Goal: Task Accomplishment & Management: Manage account settings

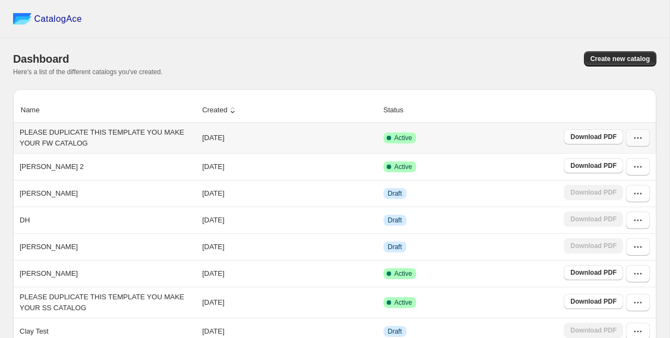
click at [640, 139] on icon "button" at bounding box center [641, 138] width 2 height 2
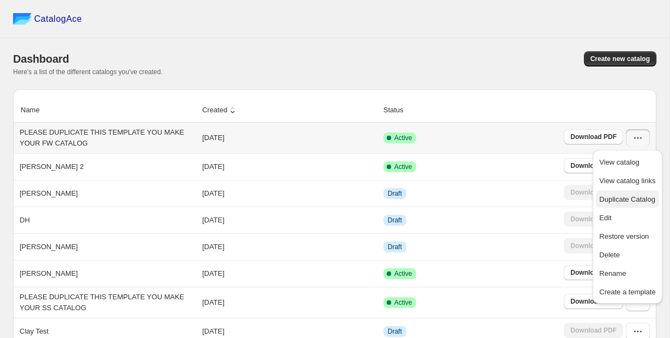
click at [637, 200] on span "Duplicate Catalog" at bounding box center [627, 199] width 56 height 8
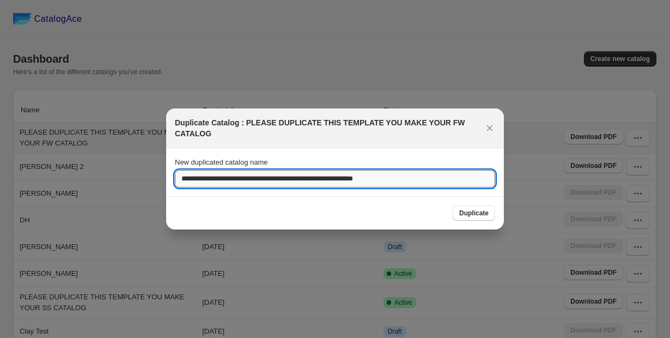
click at [448, 184] on input "**********" at bounding box center [335, 178] width 320 height 17
type input "**********"
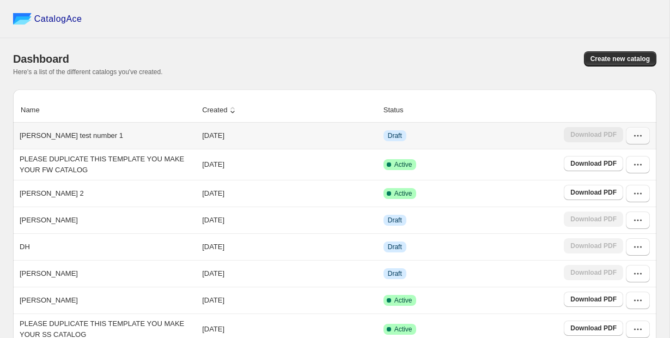
click at [636, 134] on icon "button" at bounding box center [637, 135] width 11 height 11
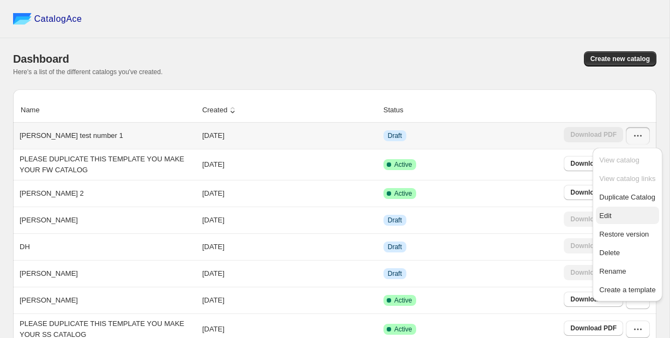
click at [608, 216] on span "Edit" at bounding box center [605, 215] width 12 height 8
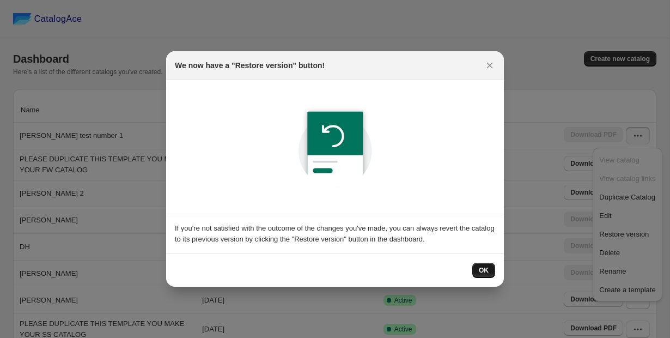
click at [480, 263] on button "OK" at bounding box center [483, 269] width 23 height 15
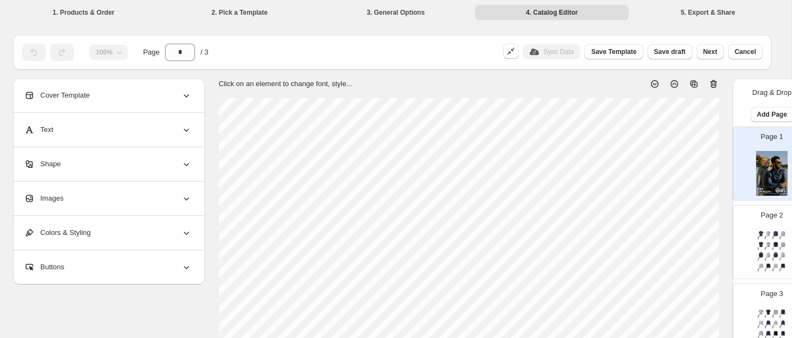
click at [669, 226] on div "Page 2 Women’s Performance Tech Short Sleeve SKU: WPTS-117 WEIGHT: 140g COMP: 9…" at bounding box center [767, 237] width 69 height 73
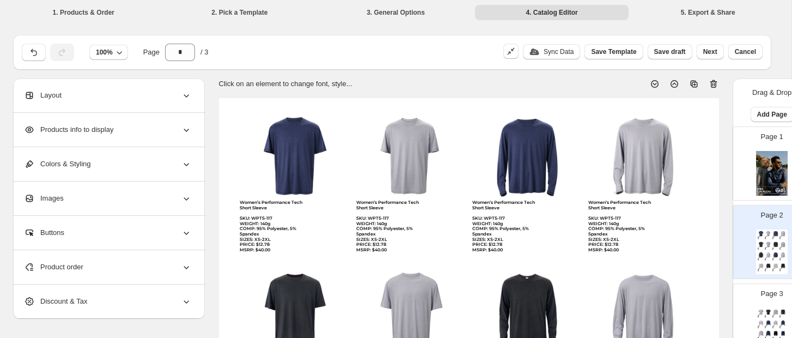
click at [669, 157] on img at bounding box center [772, 173] width 32 height 45
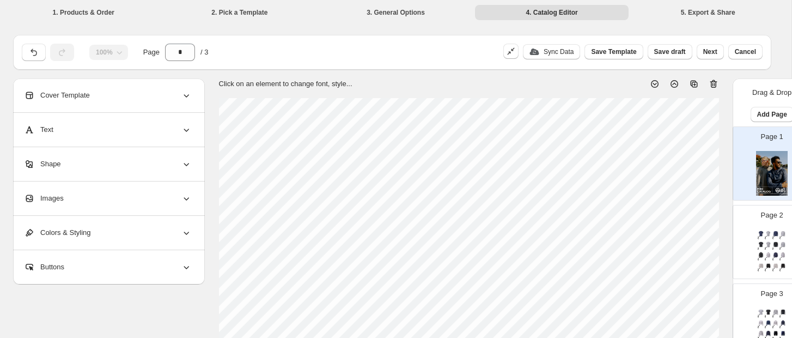
click at [669, 160] on img at bounding box center [772, 173] width 32 height 45
click at [109, 57] on div "100%" at bounding box center [108, 52] width 39 height 15
click at [669, 244] on img at bounding box center [768, 244] width 7 height 6
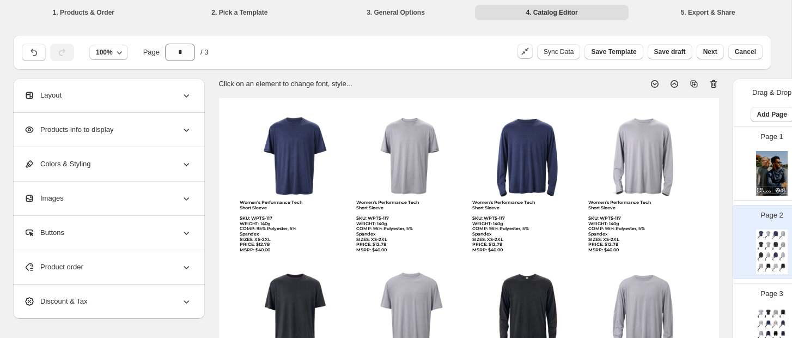
type input "*"
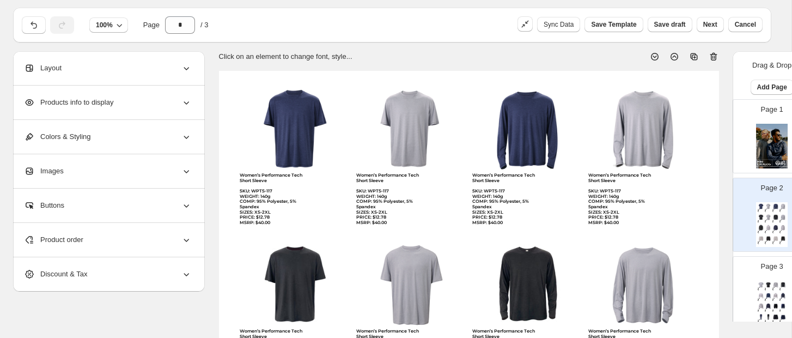
scroll to position [30, 0]
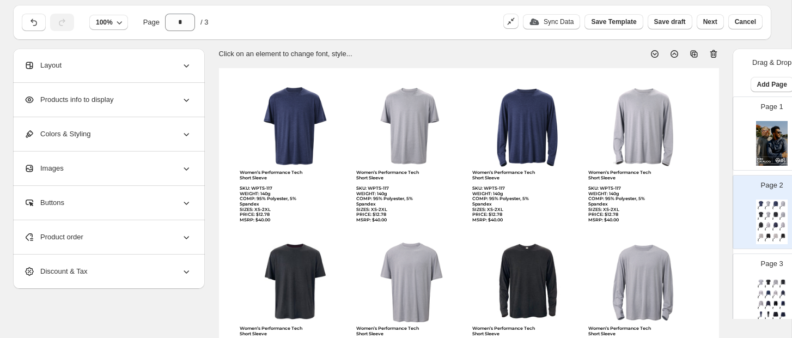
click at [189, 66] on icon at bounding box center [186, 65] width 11 height 11
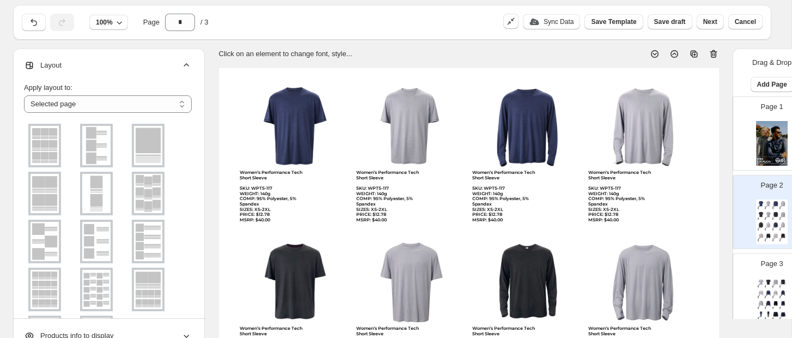
scroll to position [0, 0]
click at [185, 64] on icon at bounding box center [186, 65] width 11 height 11
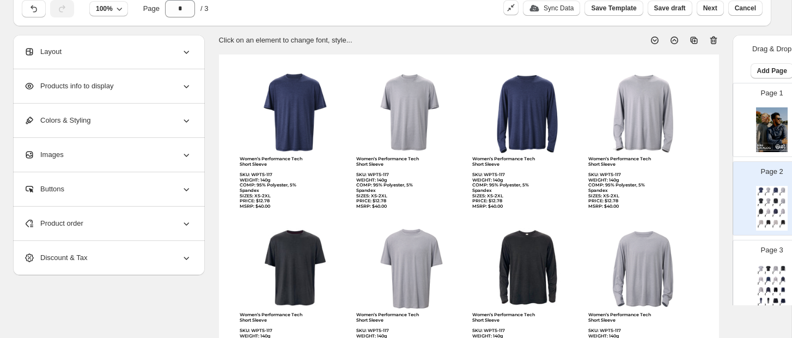
scroll to position [38, 0]
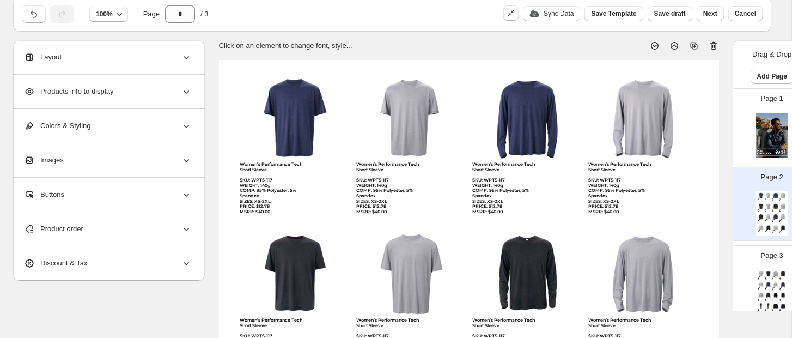
click at [188, 91] on icon at bounding box center [186, 91] width 5 height 3
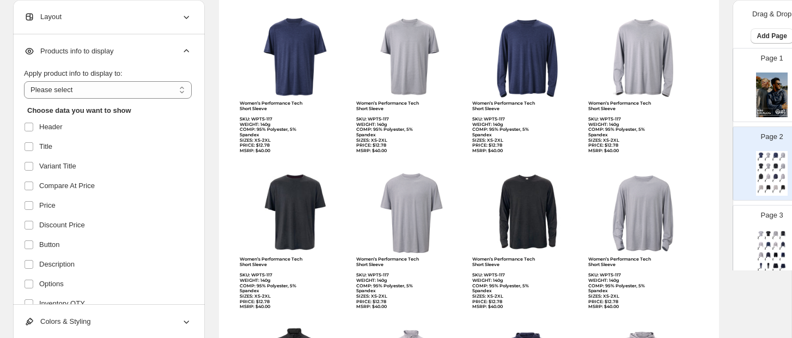
scroll to position [0, 0]
click at [191, 50] on icon at bounding box center [186, 51] width 11 height 11
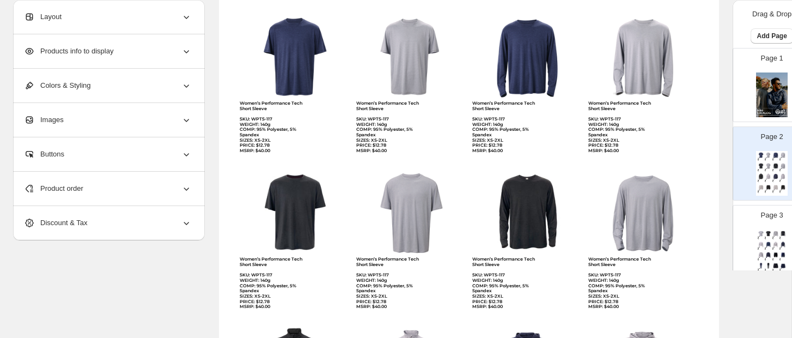
click at [188, 25] on div "Layout" at bounding box center [108, 17] width 168 height 34
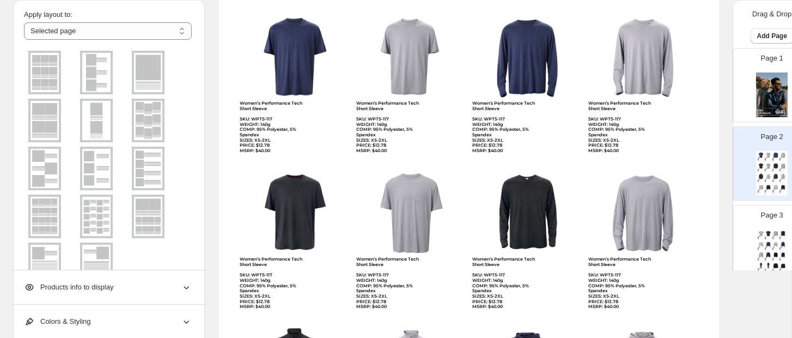
scroll to position [32, 0]
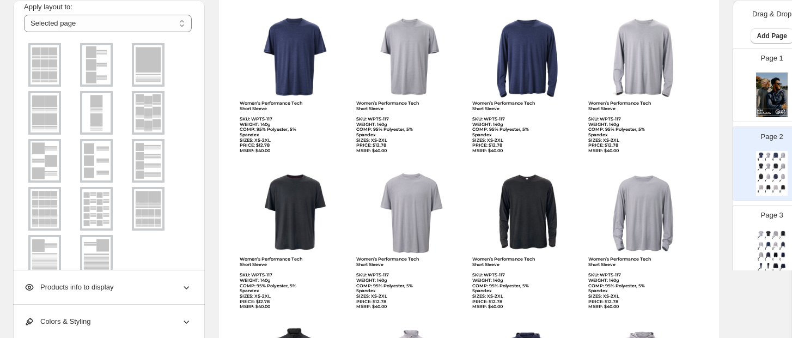
click at [49, 196] on img at bounding box center [44, 208] width 28 height 39
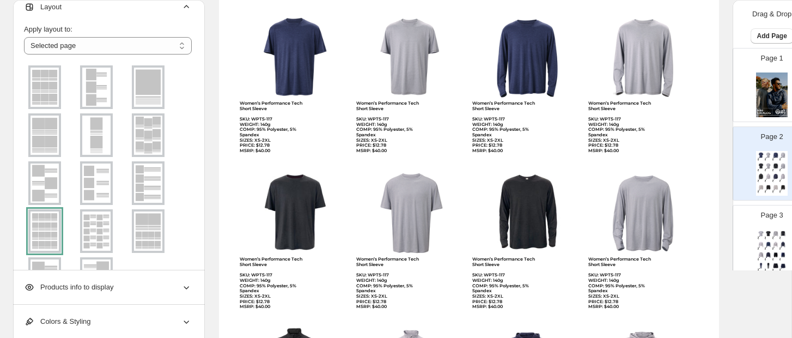
scroll to position [2, 0]
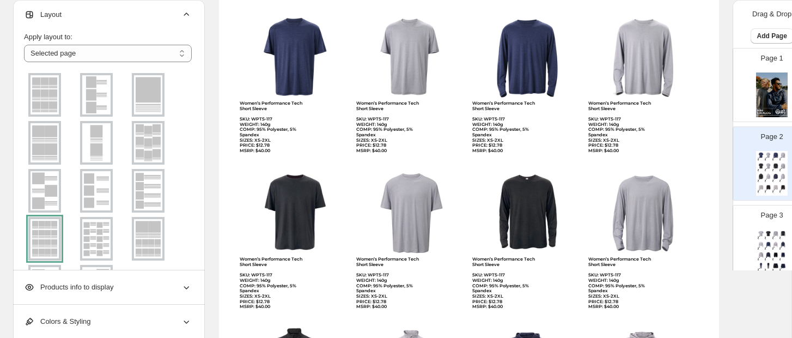
click at [185, 13] on icon at bounding box center [186, 14] width 11 height 11
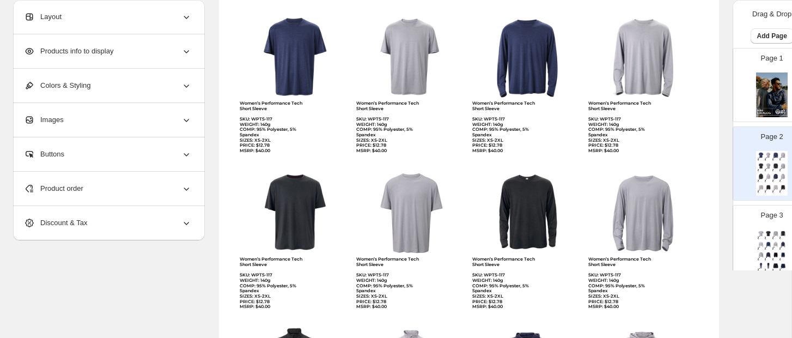
scroll to position [0, 0]
click at [187, 50] on icon at bounding box center [186, 51] width 11 height 11
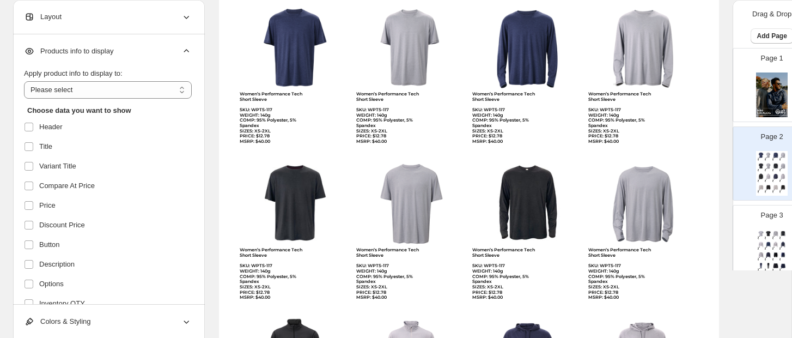
scroll to position [111, 0]
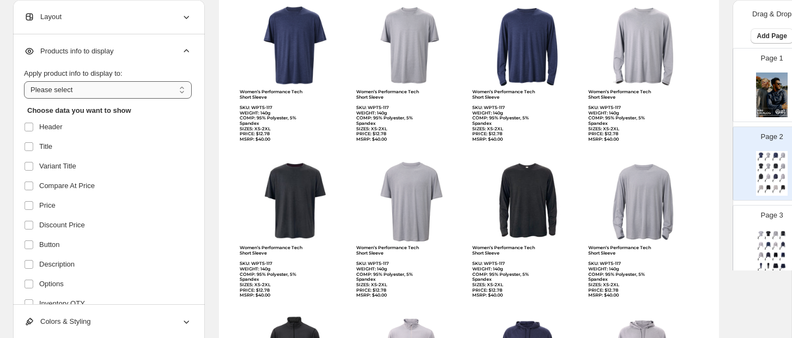
select select "*********"
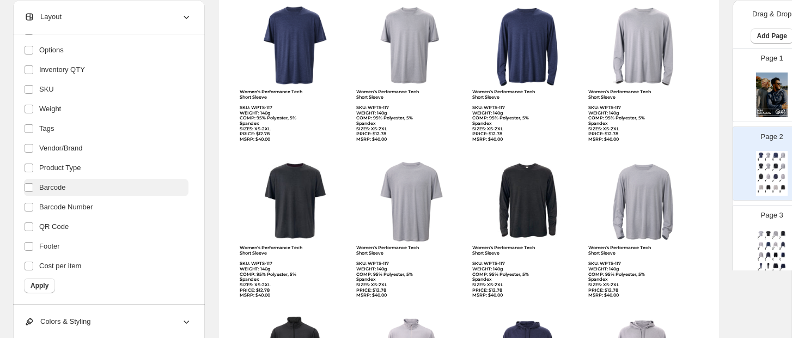
scroll to position [234, 0]
click at [36, 284] on span "Apply" at bounding box center [39, 285] width 18 height 9
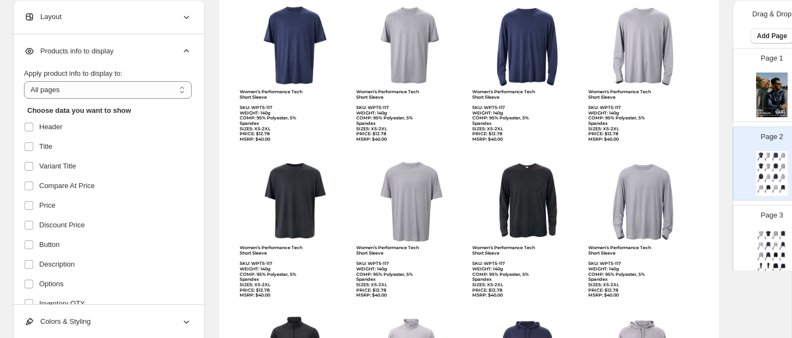
scroll to position [0, 0]
click at [183, 49] on icon at bounding box center [186, 51] width 11 height 11
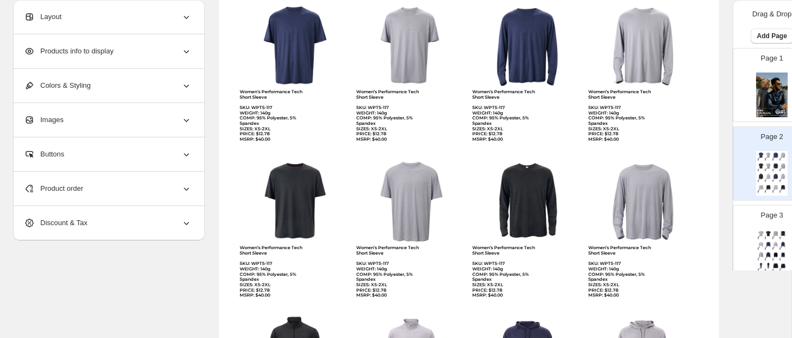
click at [185, 87] on icon at bounding box center [186, 85] width 11 height 11
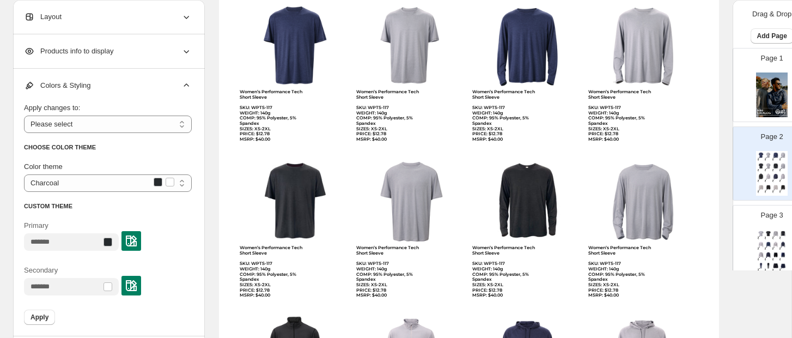
click at [185, 87] on icon at bounding box center [186, 85] width 11 height 11
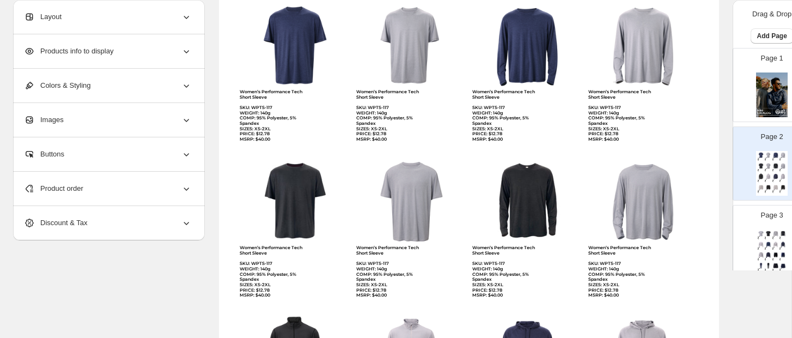
click at [185, 117] on icon at bounding box center [186, 119] width 11 height 11
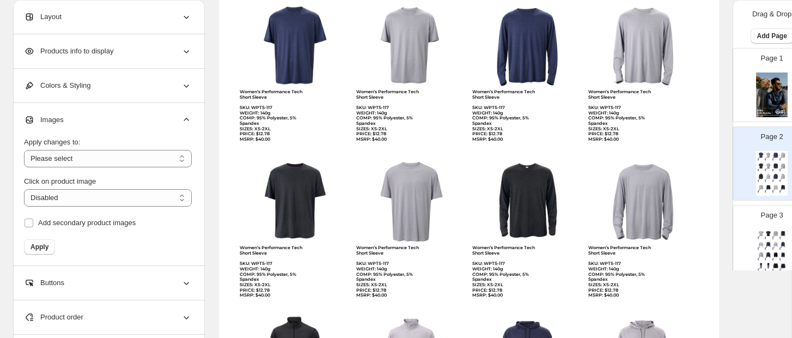
click at [185, 120] on icon at bounding box center [186, 119] width 5 height 3
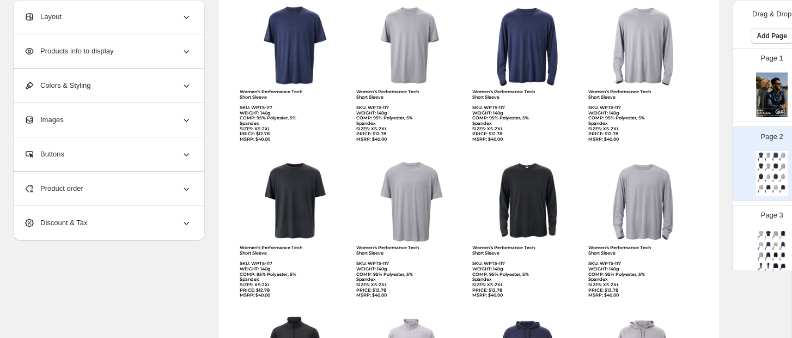
click at [185, 120] on icon at bounding box center [186, 119] width 11 height 11
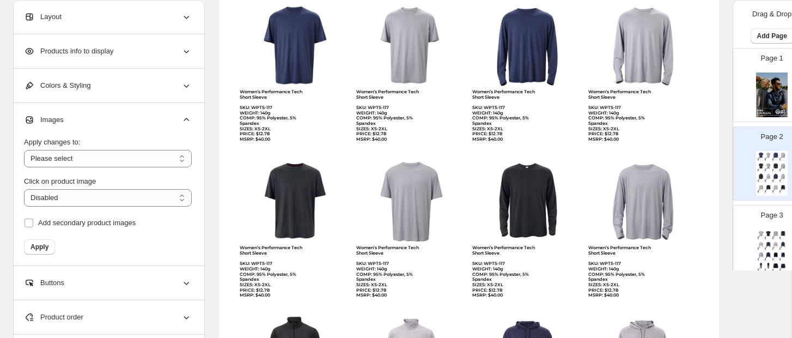
click at [185, 120] on icon at bounding box center [186, 119] width 5 height 3
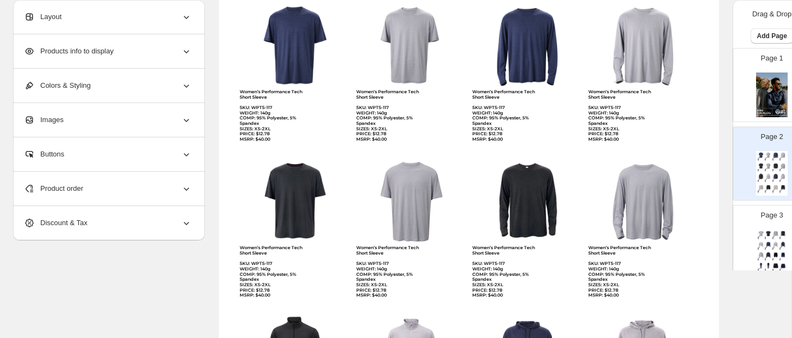
click at [187, 186] on icon at bounding box center [186, 188] width 11 height 11
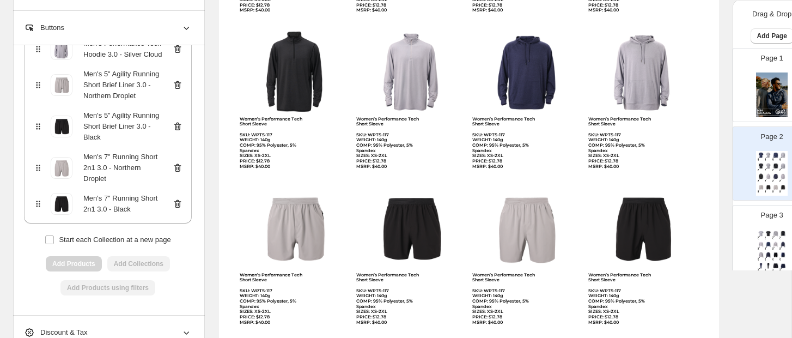
scroll to position [548, 0]
click at [186, 28] on icon at bounding box center [186, 27] width 11 height 11
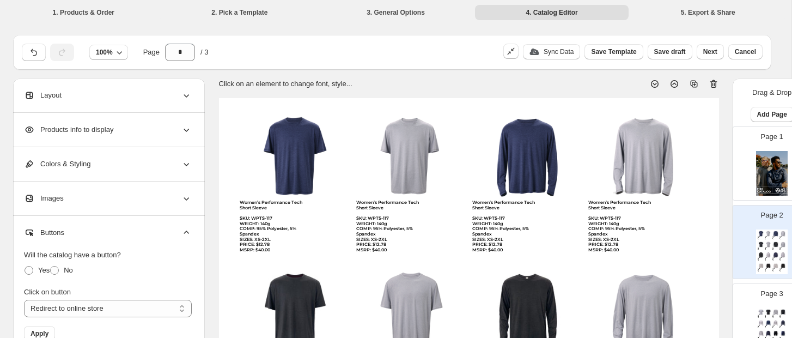
scroll to position [0, 0]
click at [299, 149] on img at bounding box center [294, 156] width 109 height 88
select select "*******"
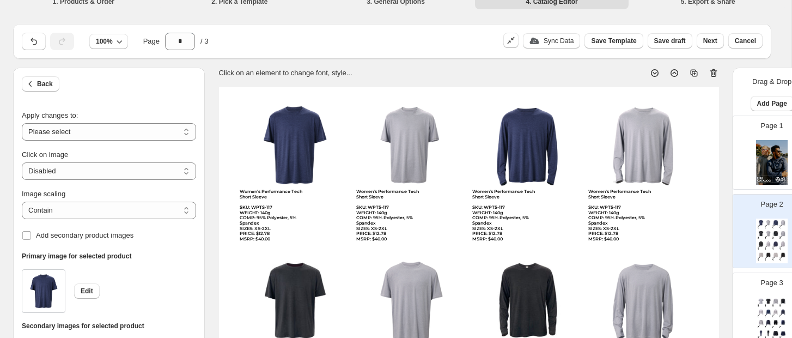
scroll to position [9, 0]
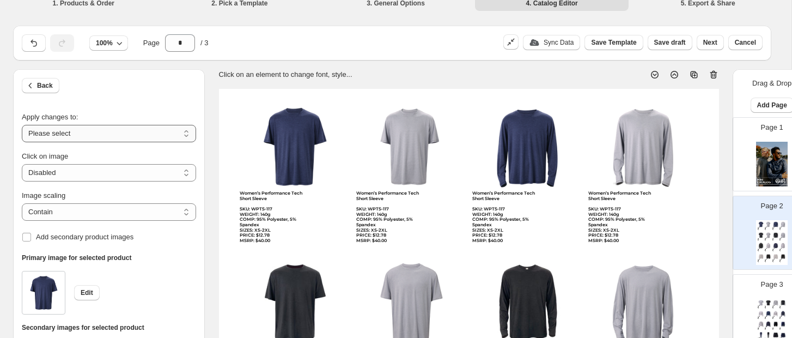
select select "**********"
click at [259, 212] on div "Women’s Performance Tech Short Sleeve SKU: WPTS-117 WEIGHT: 140g COMP: 95% Poly…" at bounding box center [271, 217] width 63 height 53
select select "**********"
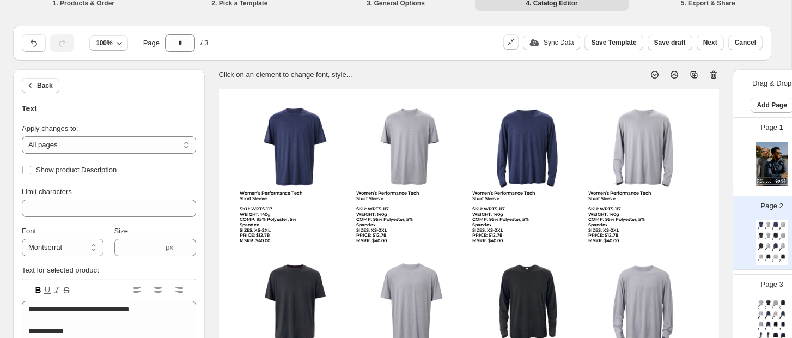
click at [39, 289] on icon at bounding box center [37, 289] width 5 height 6
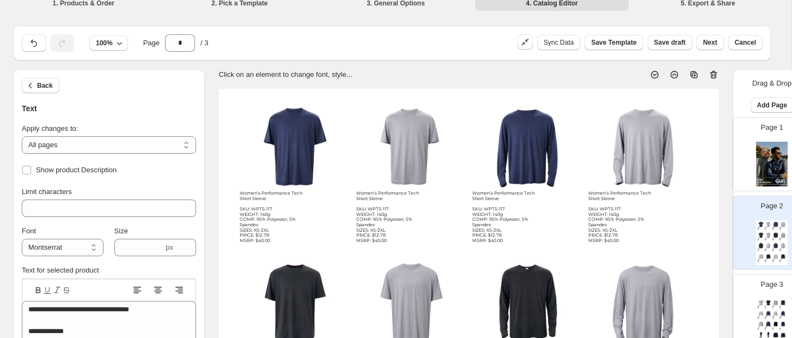
click at [39, 289] on icon at bounding box center [37, 289] width 5 height 6
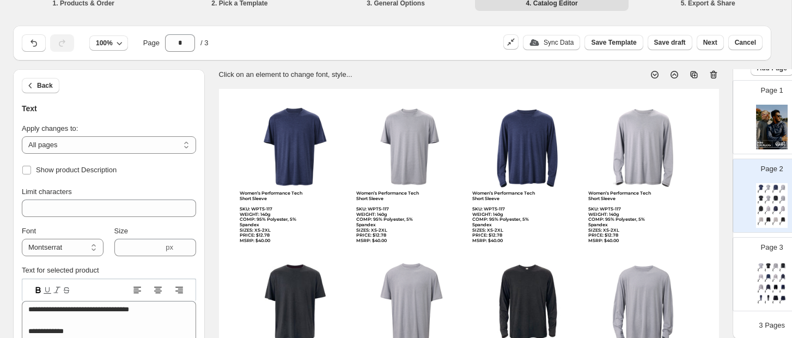
scroll to position [37, 0]
click at [669, 262] on img at bounding box center [761, 265] width 7 height 6
type input "*"
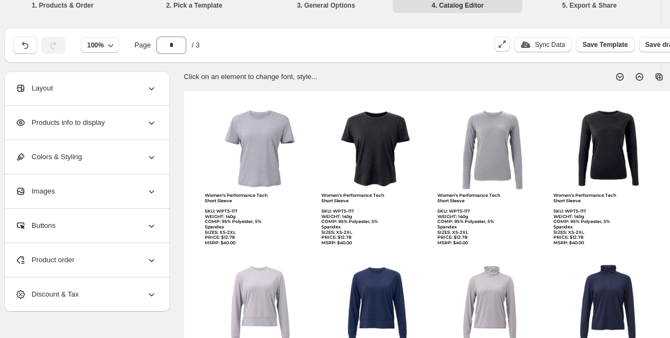
scroll to position [7, 1]
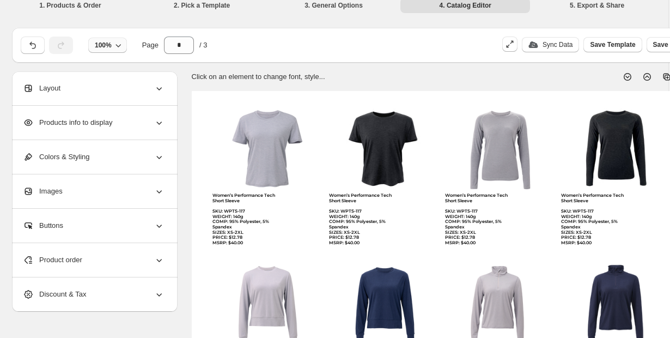
click at [117, 45] on icon "button" at bounding box center [118, 45] width 11 height 11
click at [112, 86] on button "75%" at bounding box center [106, 86] width 40 height 17
